Goal: Navigation & Orientation: Find specific page/section

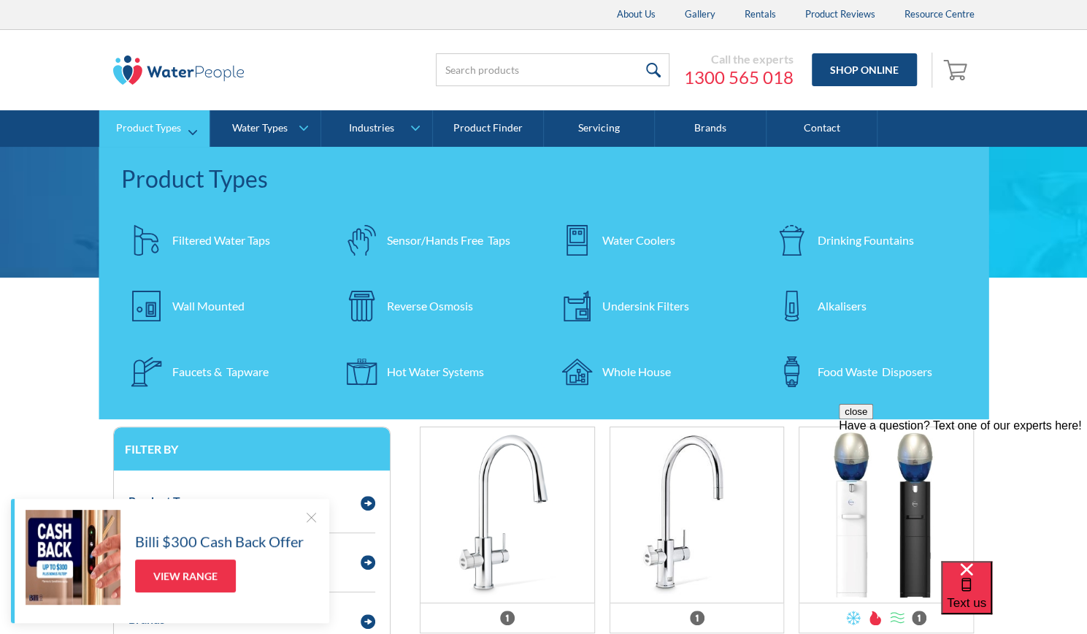
click at [209, 237] on div "Filtered Water Taps" at bounding box center [221, 240] width 98 height 18
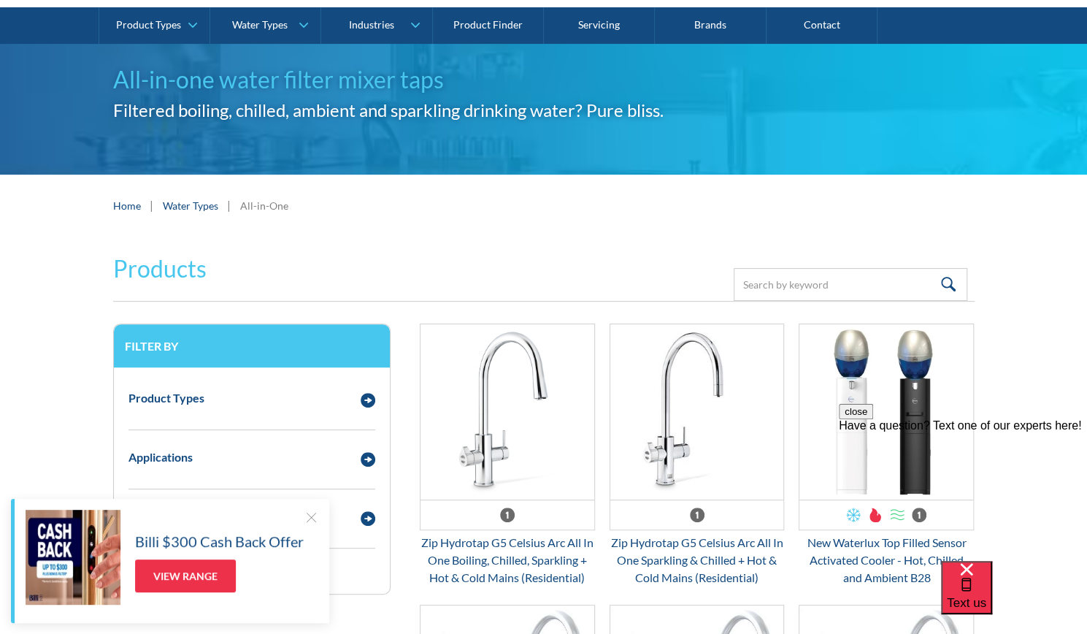
scroll to position [101, 0]
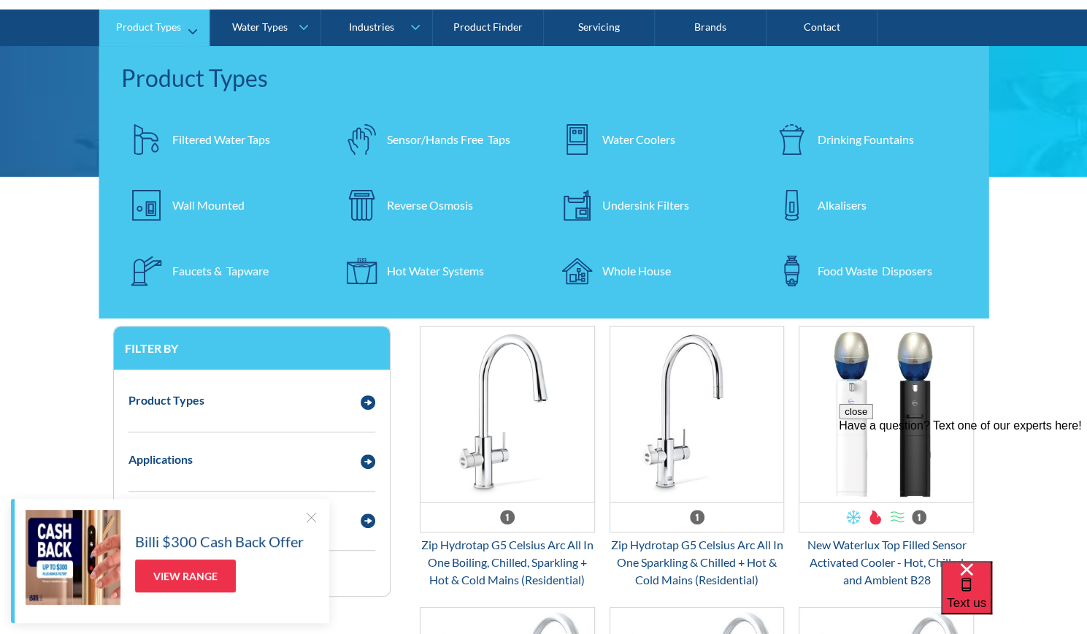
click at [255, 273] on div "Faucets & Tapware" at bounding box center [220, 271] width 96 height 18
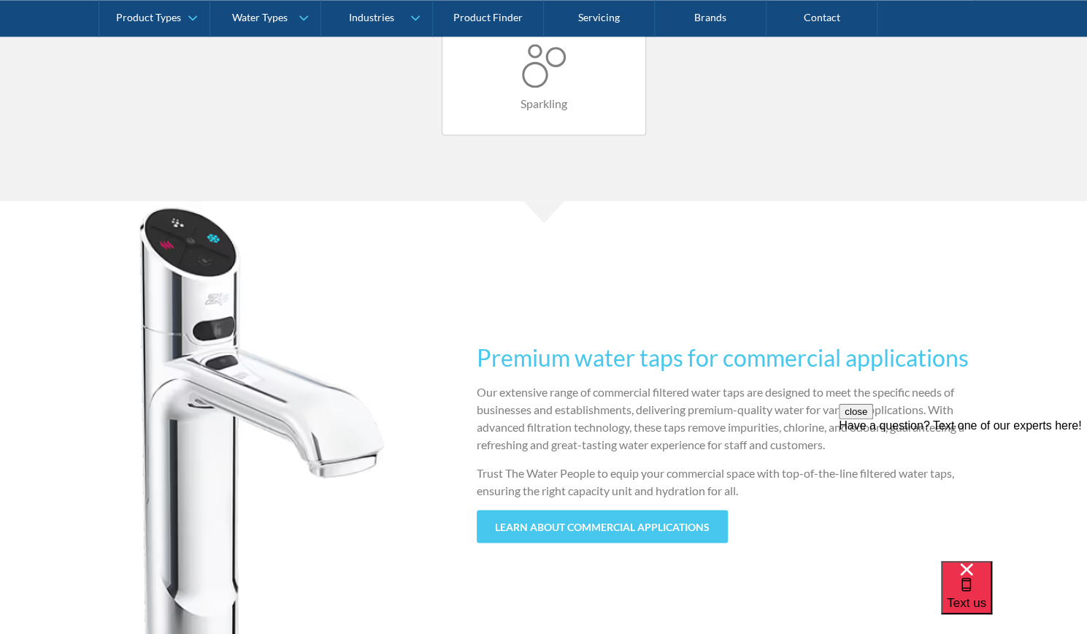
scroll to position [1250, 0]
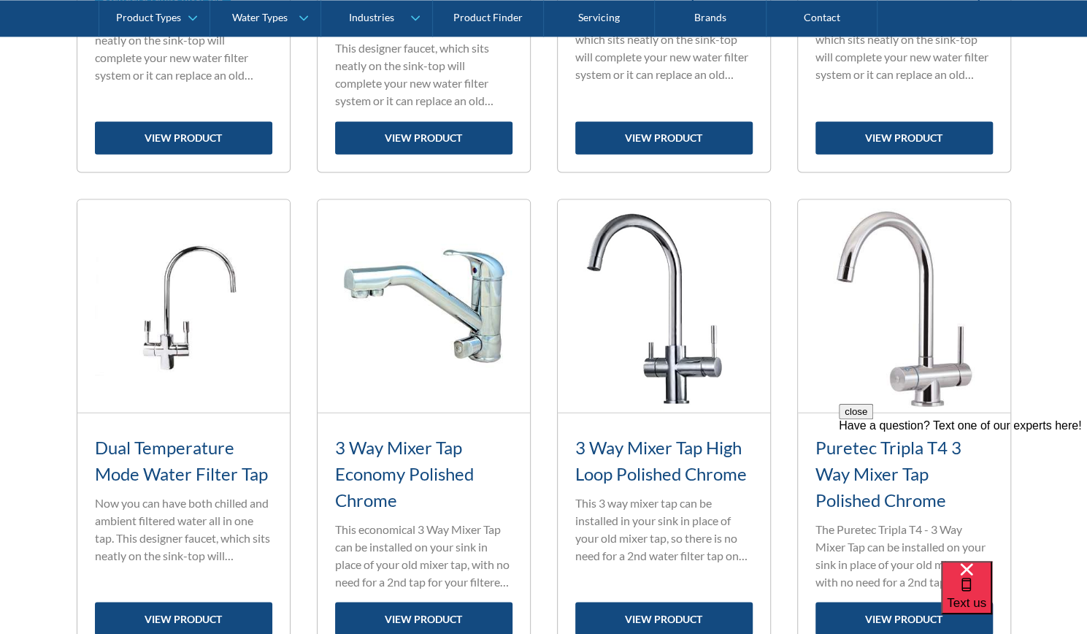
scroll to position [1434, 0]
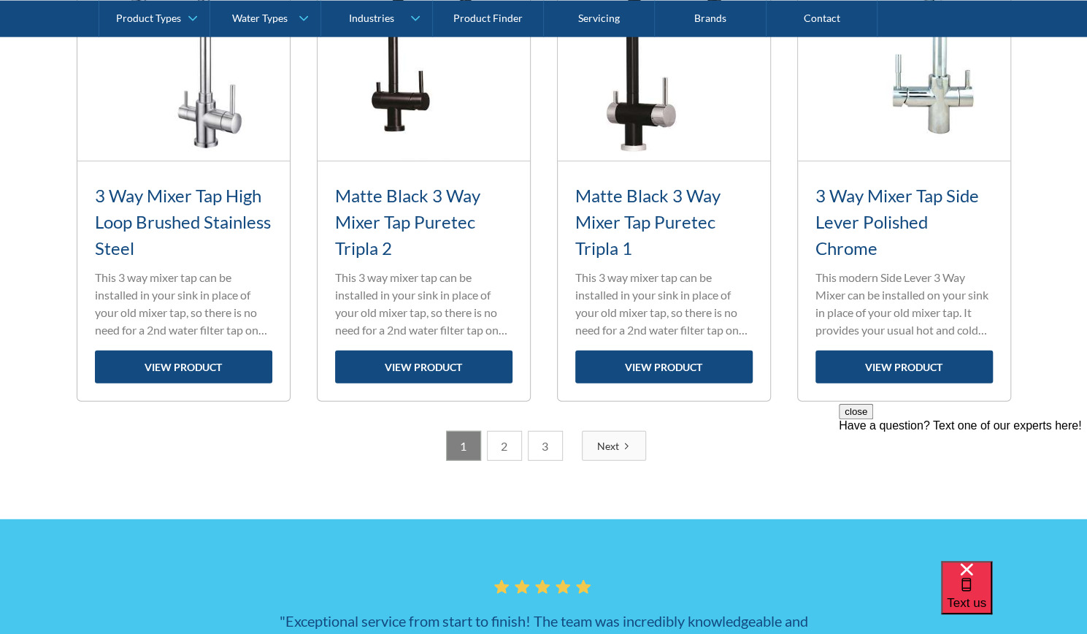
click at [508, 447] on link "2" at bounding box center [504, 446] width 35 height 30
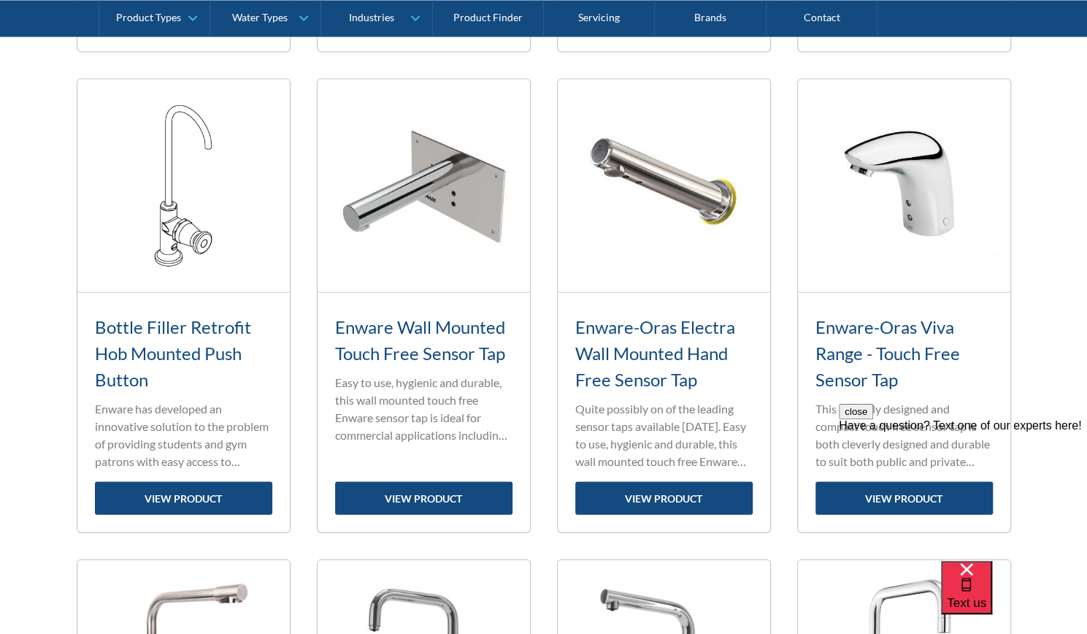
scroll to position [1555, 0]
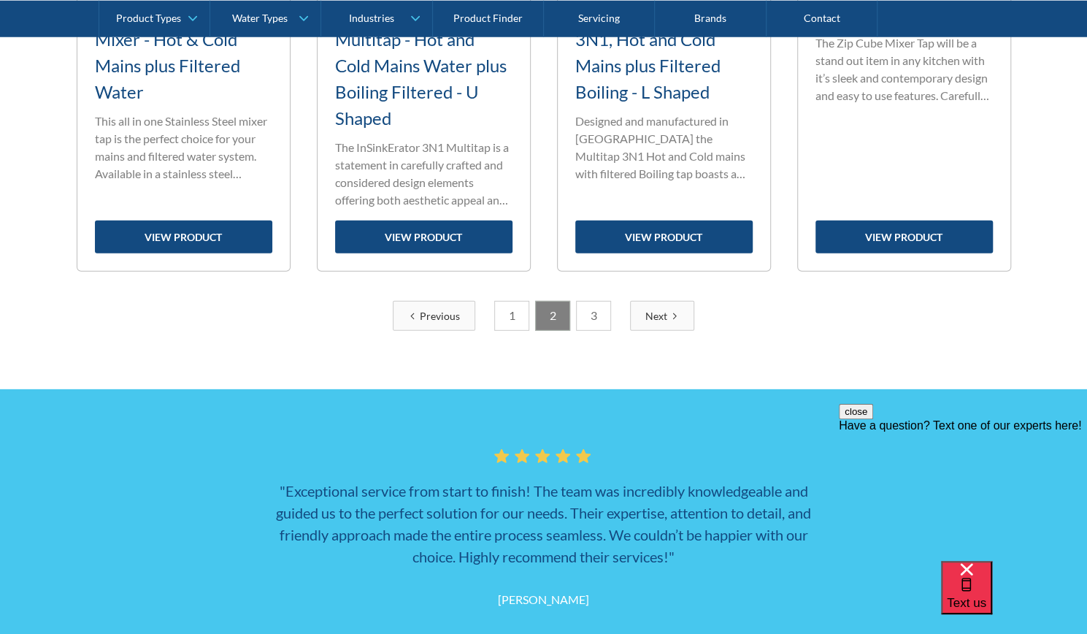
click at [592, 322] on link "3" at bounding box center [593, 316] width 35 height 30
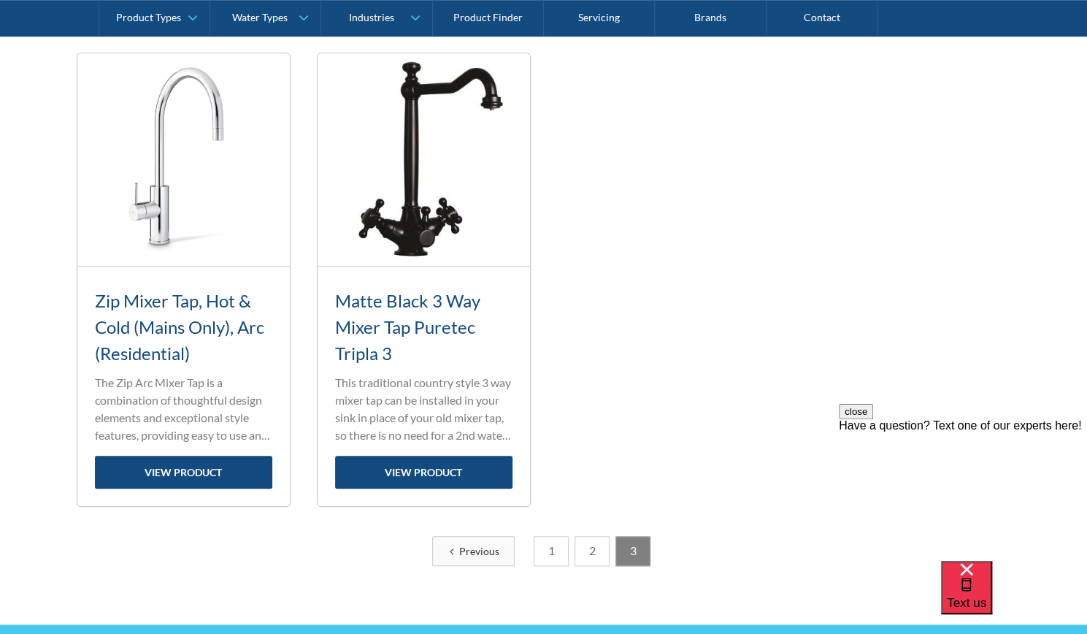
scroll to position [610, 0]
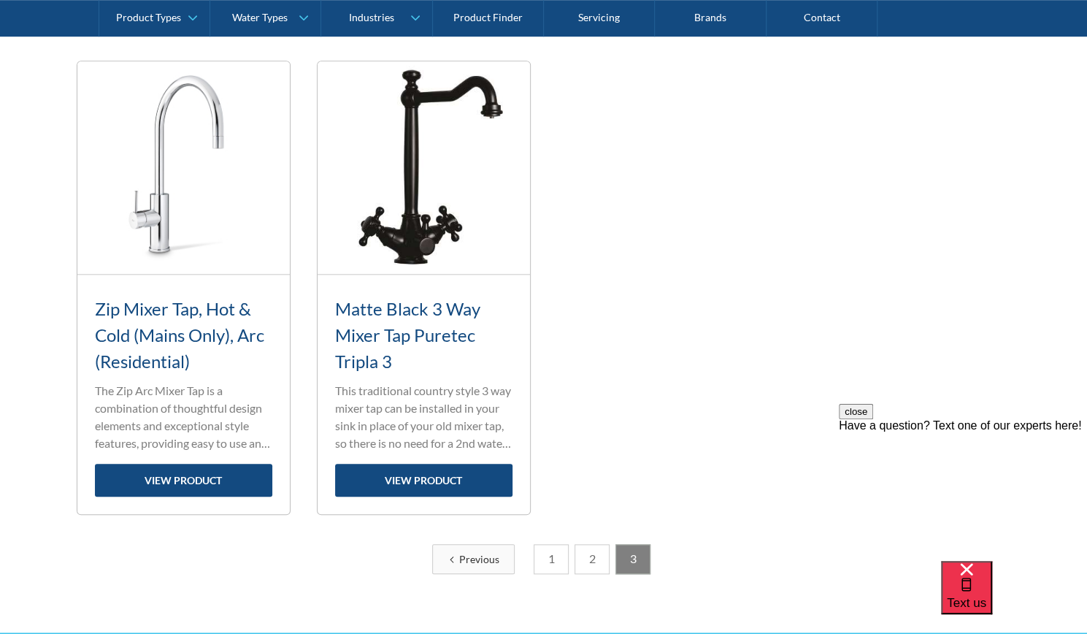
click at [550, 556] on link "1" at bounding box center [551, 559] width 35 height 30
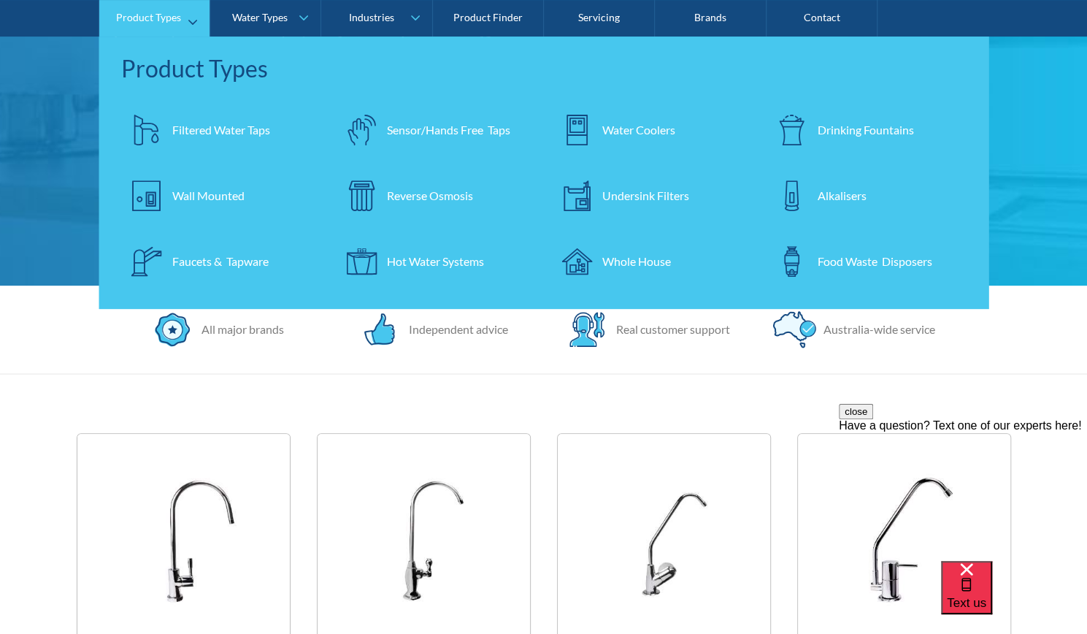
scroll to position [237, 0]
